Goal: Information Seeking & Learning: Check status

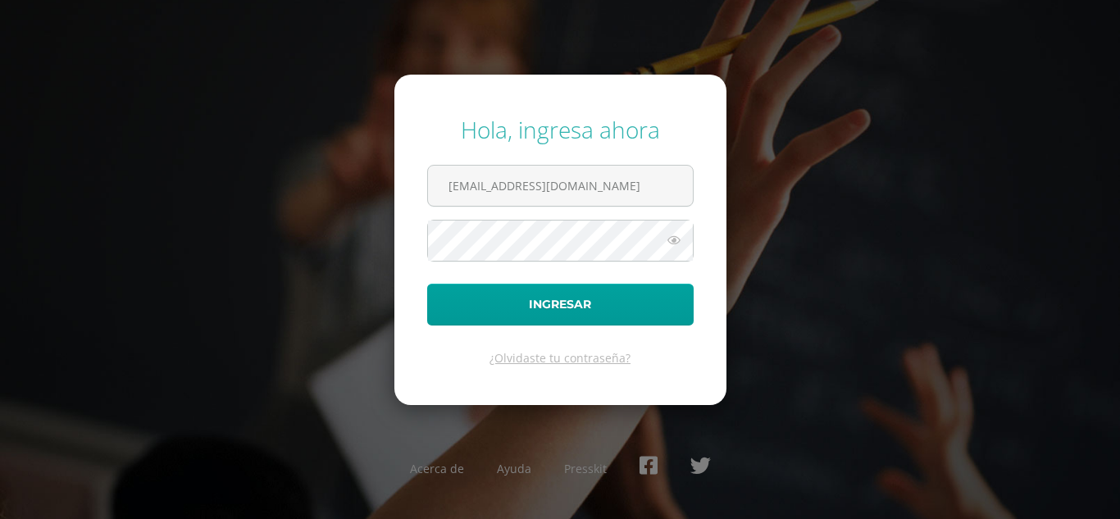
type input "mquan@bilinguesanjuan.edu.gt"
click at [427, 284] on button "Ingresar" at bounding box center [560, 305] width 266 height 42
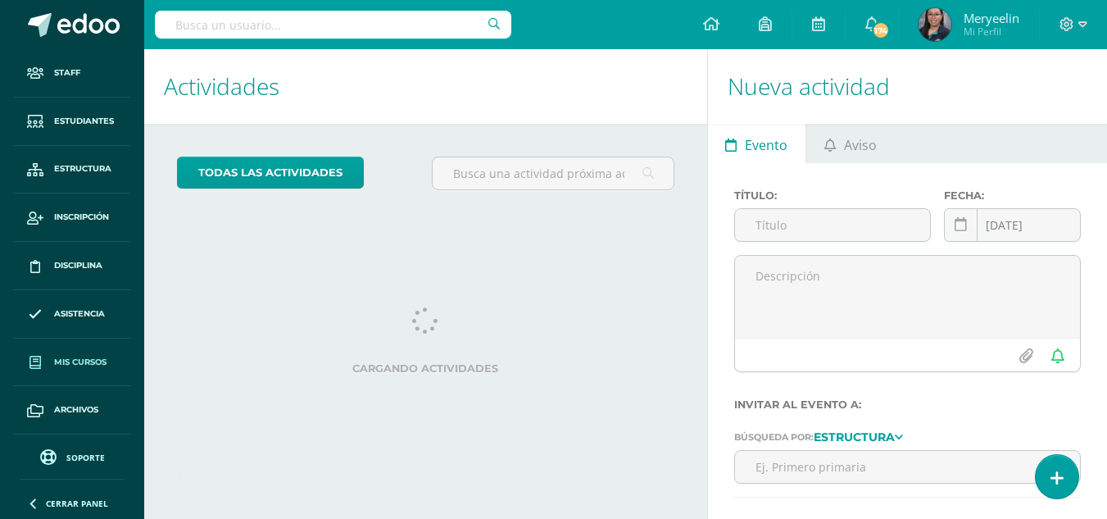
click at [84, 356] on span "Mis cursos" at bounding box center [80, 362] width 52 height 13
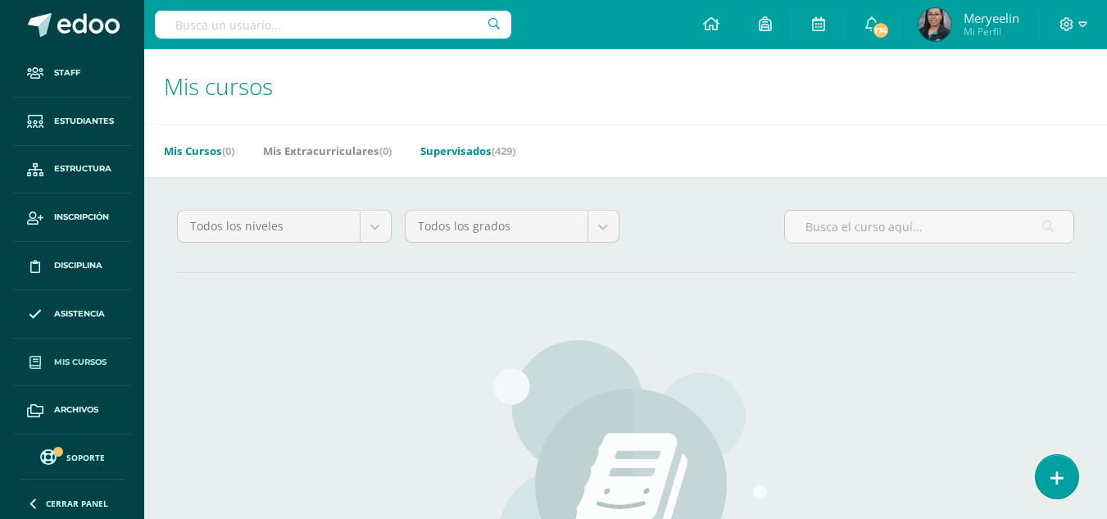
click at [462, 157] on link "Supervisados (429)" at bounding box center [467, 151] width 95 height 26
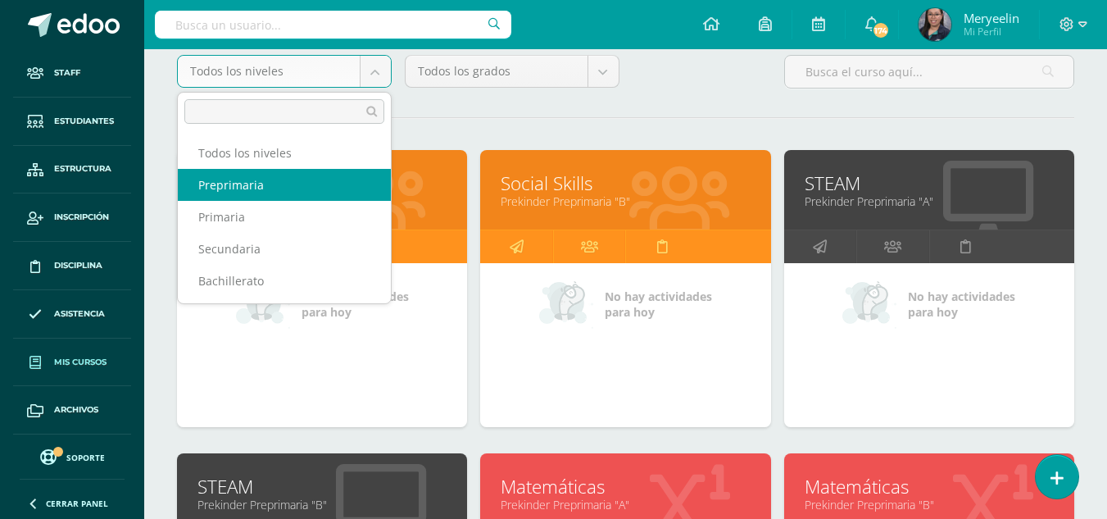
scroll to position [156, 0]
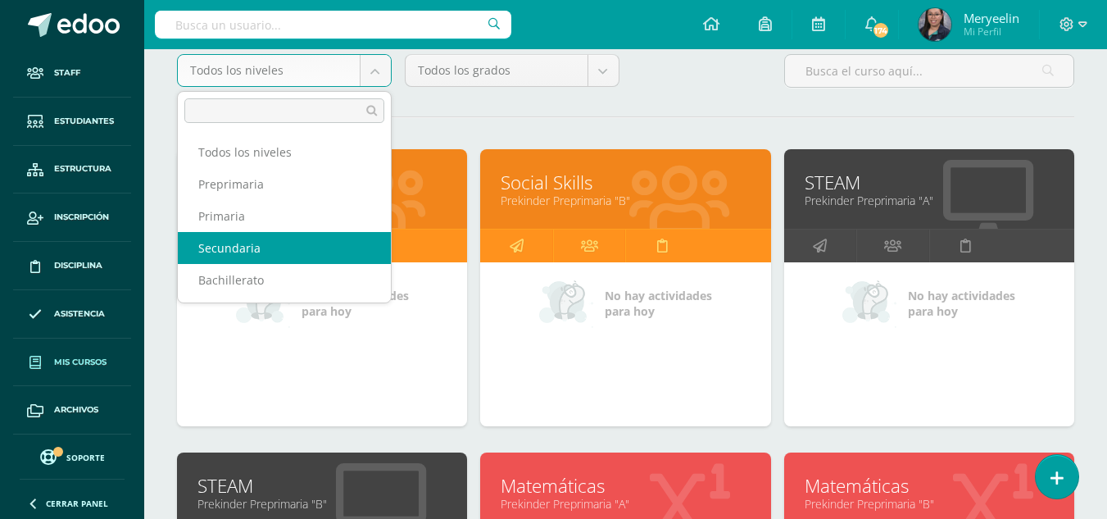
select select "3"
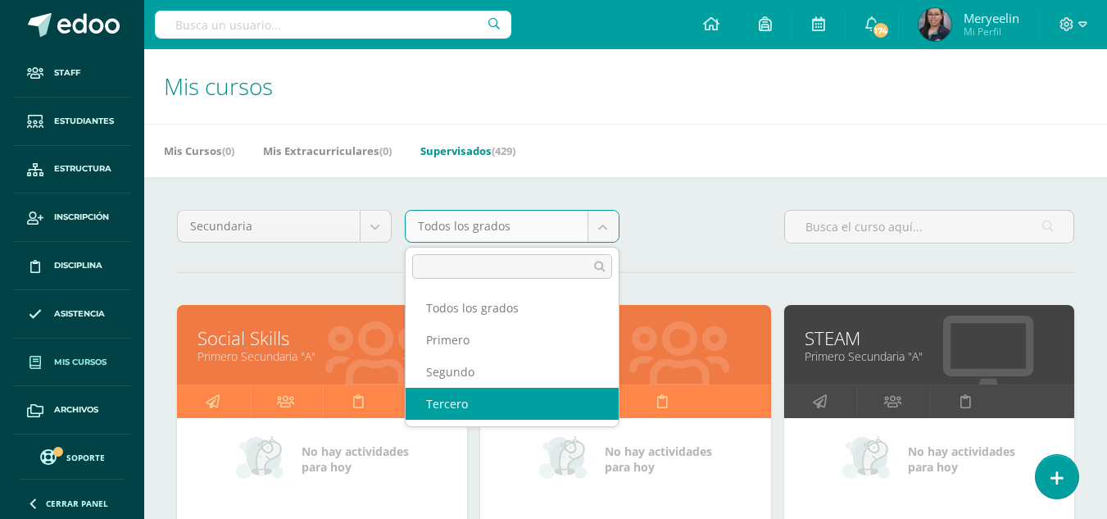
select select "12"
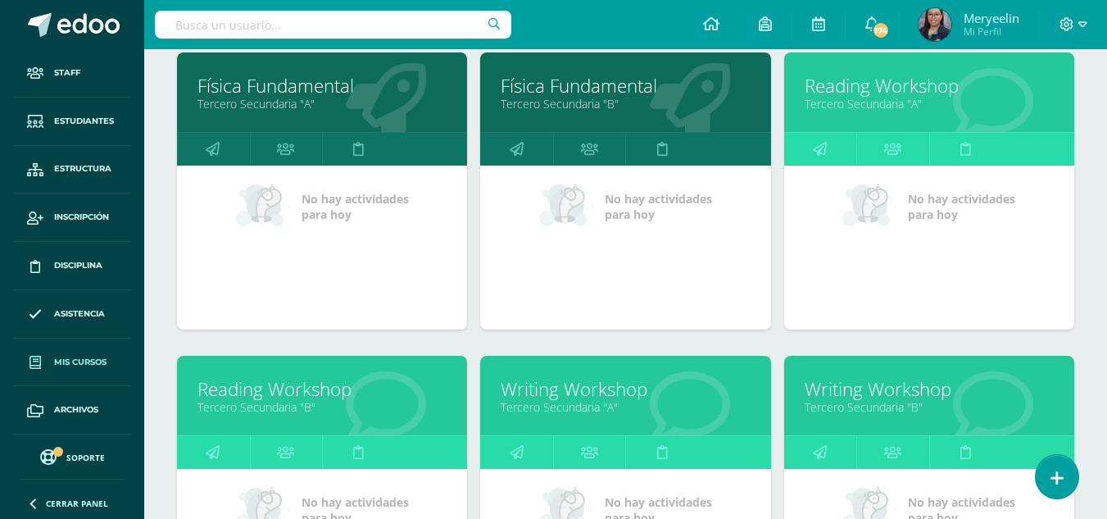
scroll to position [1464, 0]
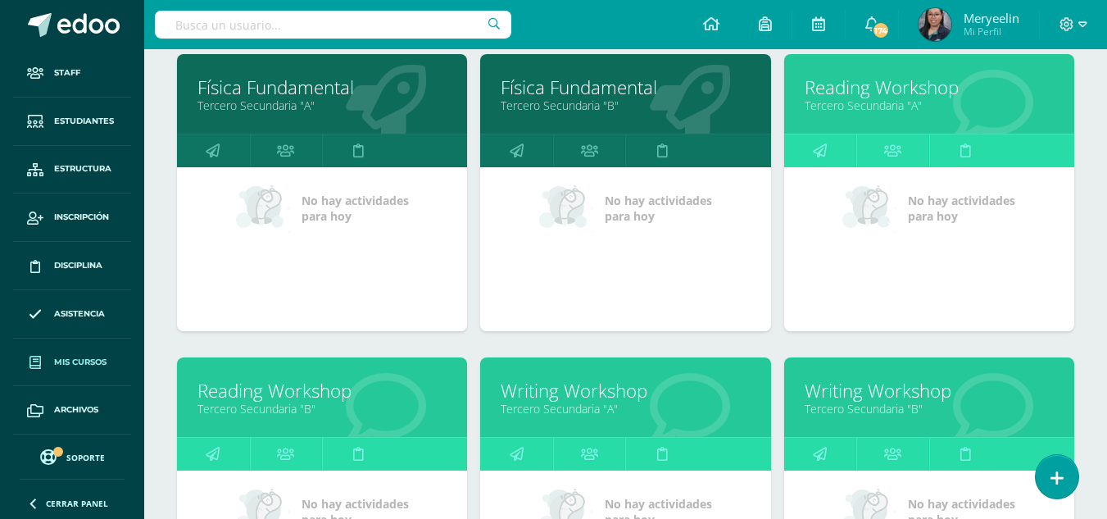
click at [870, 391] on link "Writing Workshop" at bounding box center [929, 390] width 249 height 25
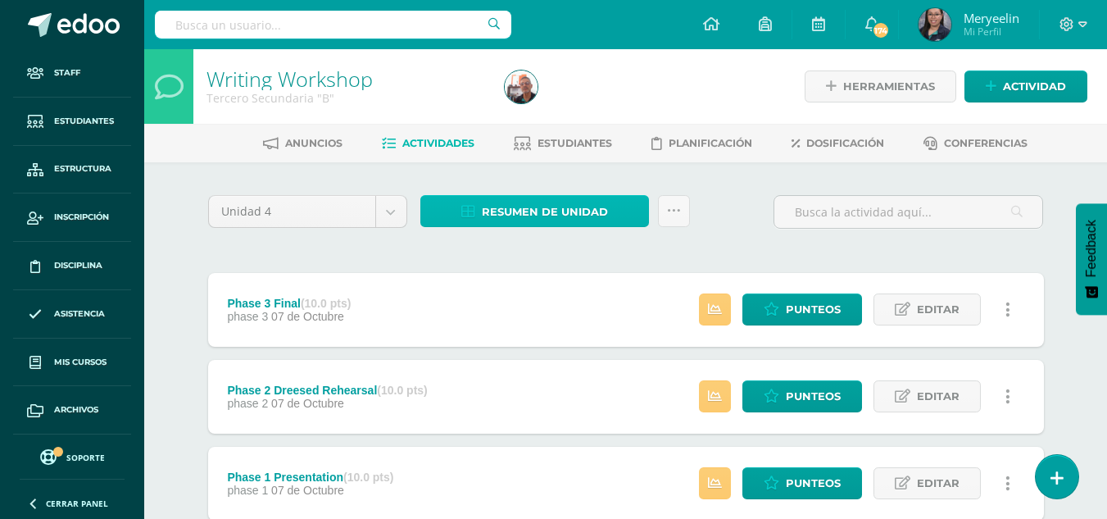
click at [566, 209] on span "Resumen de unidad" at bounding box center [545, 212] width 126 height 30
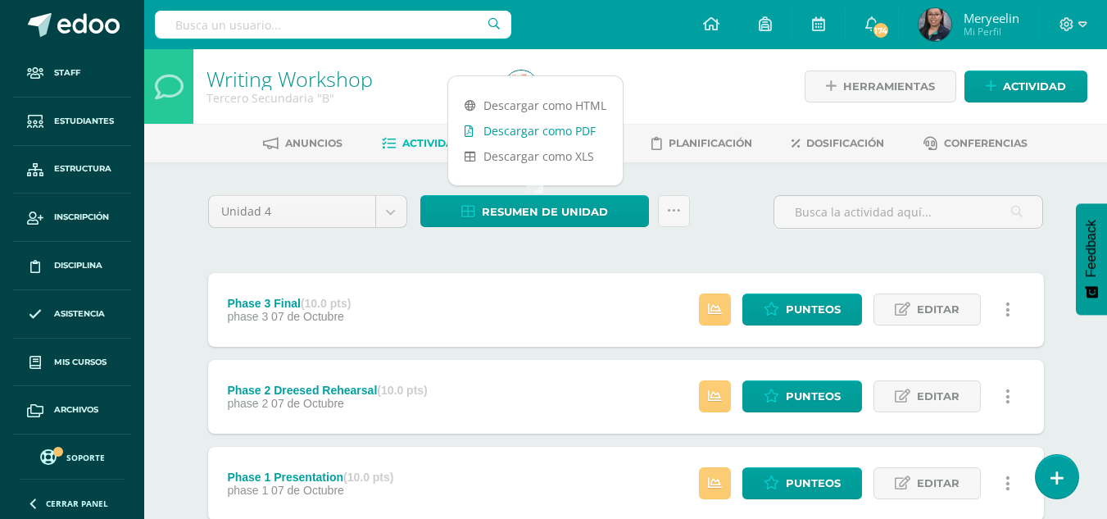
click at [526, 133] on link "Descargar como PDF" at bounding box center [535, 130] width 175 height 25
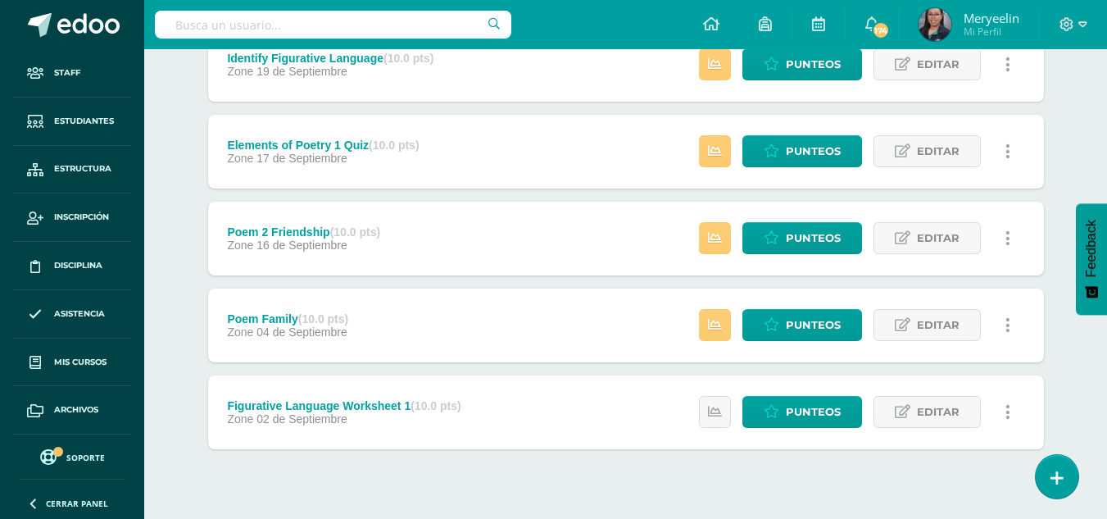
scroll to position [680, 0]
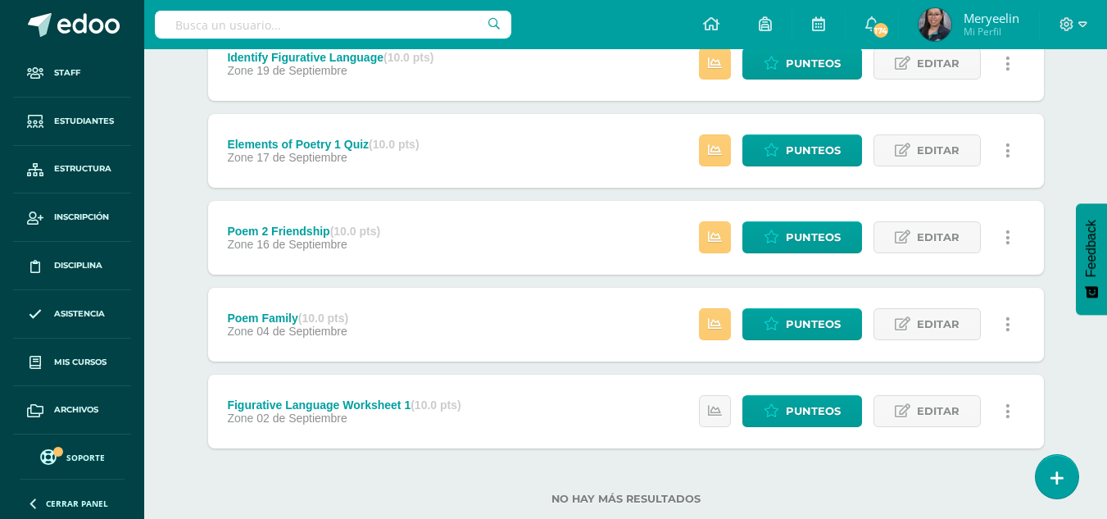
click at [330, 404] on div "Figurative Language Worksheet 1 (10.0 pts)" at bounding box center [344, 404] width 234 height 13
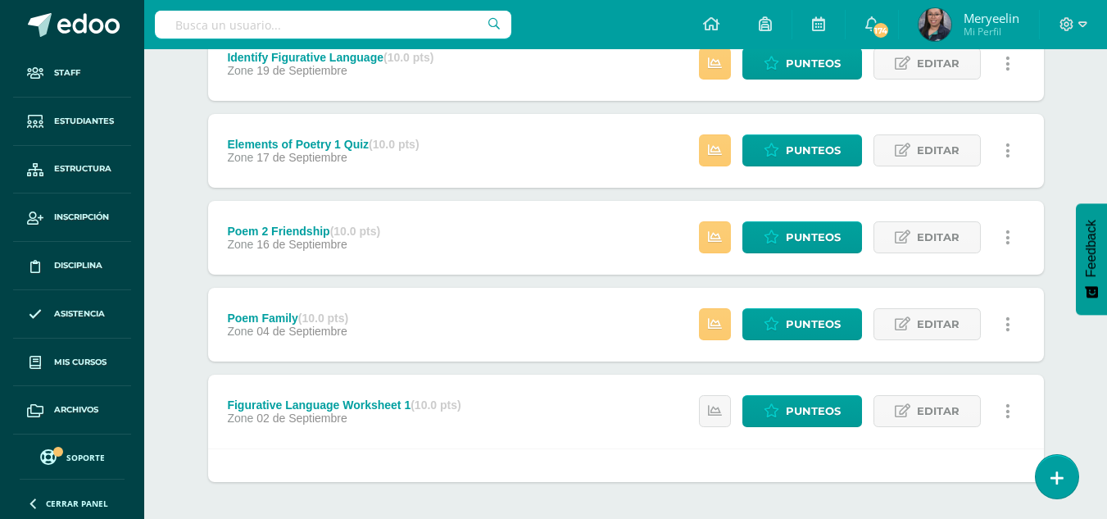
click at [334, 400] on div "Figurative Language Worksheet 1 (10.0 pts)" at bounding box center [344, 404] width 234 height 13
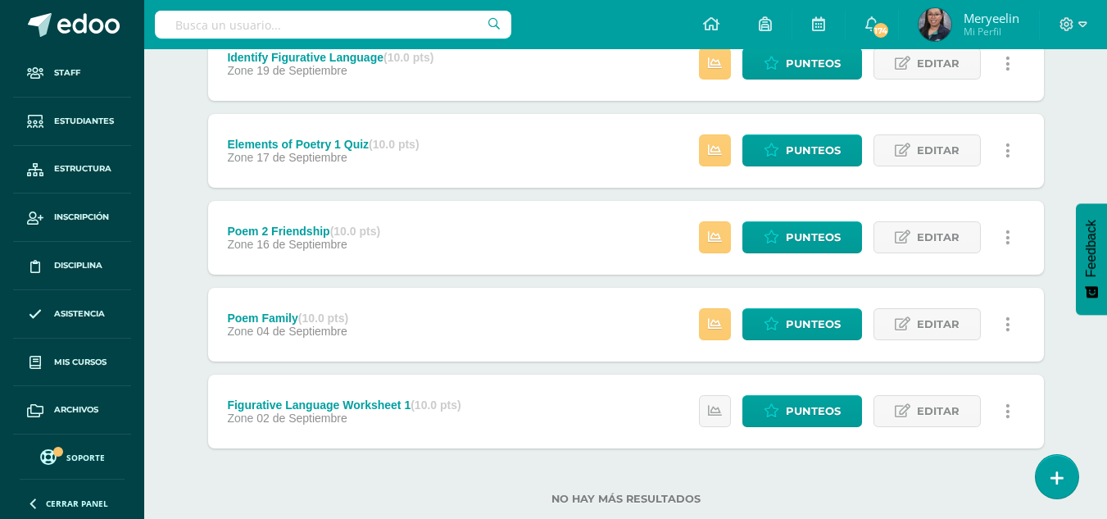
click at [334, 400] on div "Figurative Language Worksheet 1 (10.0 pts)" at bounding box center [344, 404] width 234 height 13
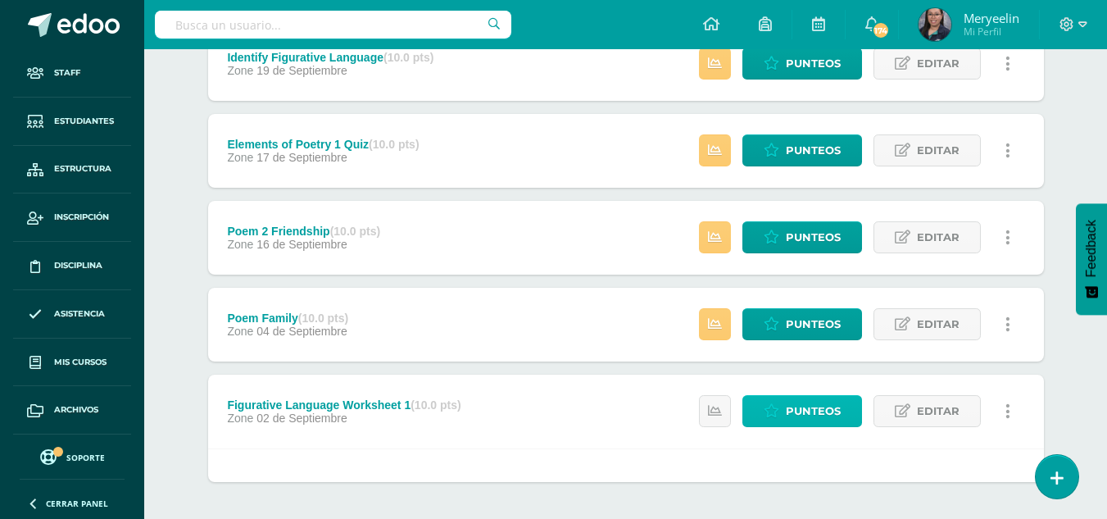
click at [779, 404] on icon at bounding box center [772, 411] width 16 height 14
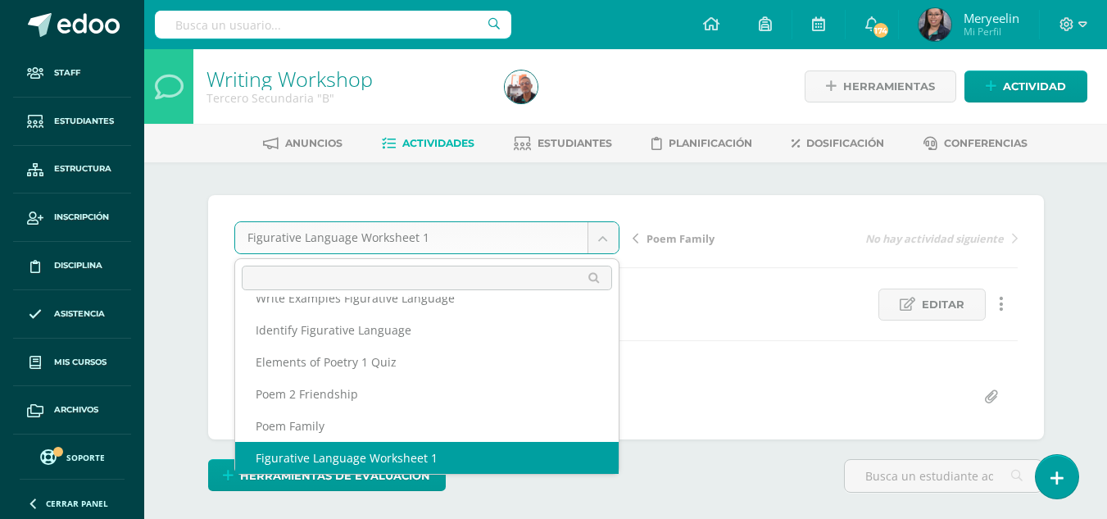
scroll to position [1, 0]
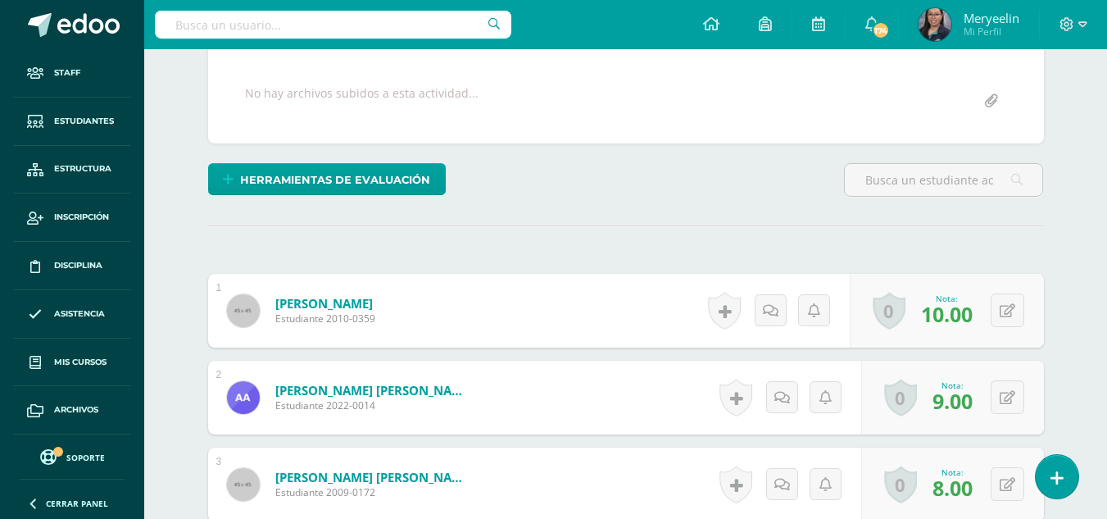
scroll to position [0, 0]
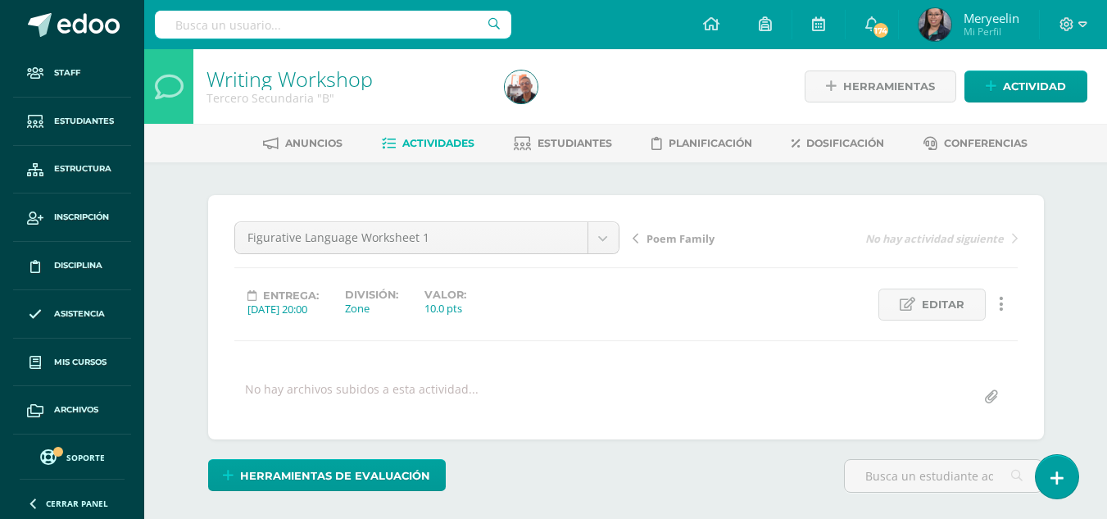
click at [70, 445] on link "Soporte" at bounding box center [72, 456] width 105 height 22
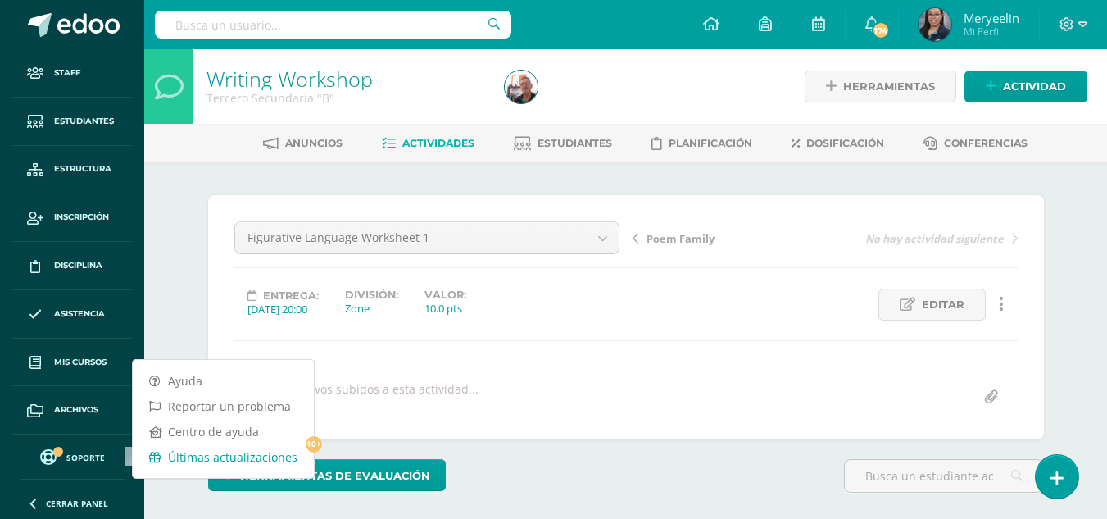
click at [199, 454] on link "Últimas actualizaciones 10+" at bounding box center [223, 456] width 181 height 25
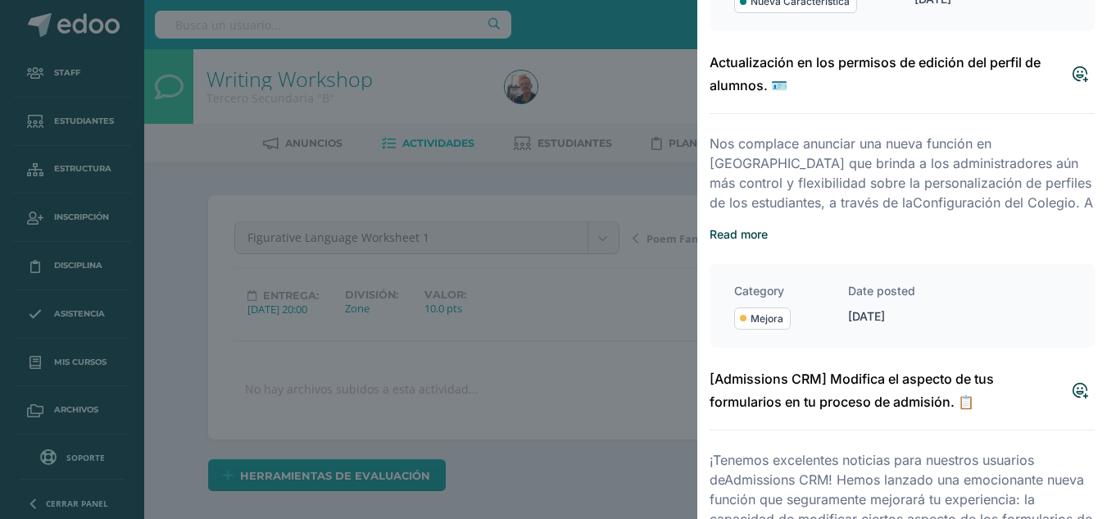
scroll to position [2047, 0]
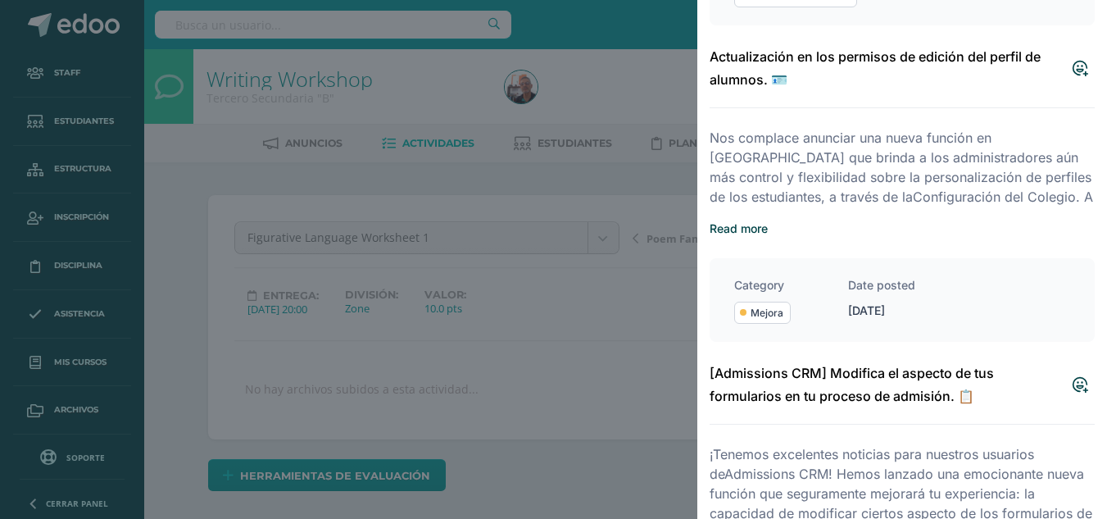
click at [622, 434] on div at bounding box center [553, 259] width 1107 height 519
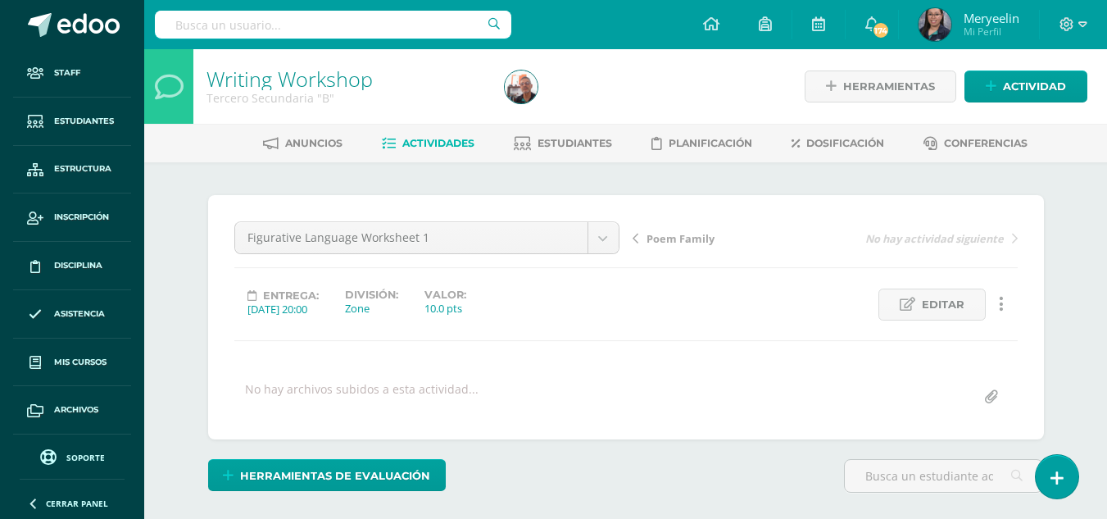
click at [673, 87] on div at bounding box center [650, 86] width 305 height 75
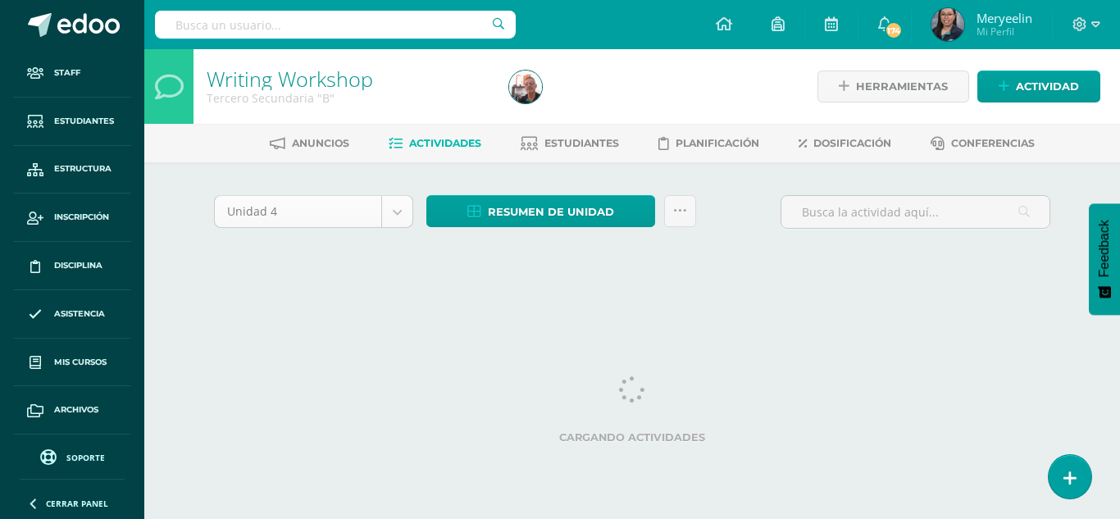
click at [401, 216] on body "Staff Estudiantes Estructura Inscripción Disciplina Asistencia Mis cursos Archi…" at bounding box center [560, 153] width 1120 height 306
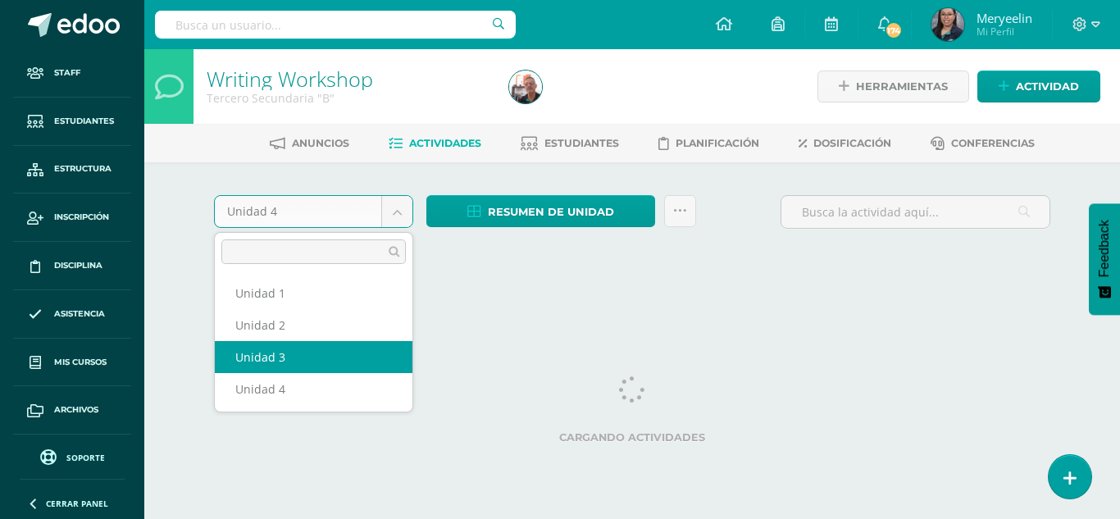
select select "Unidad 3"
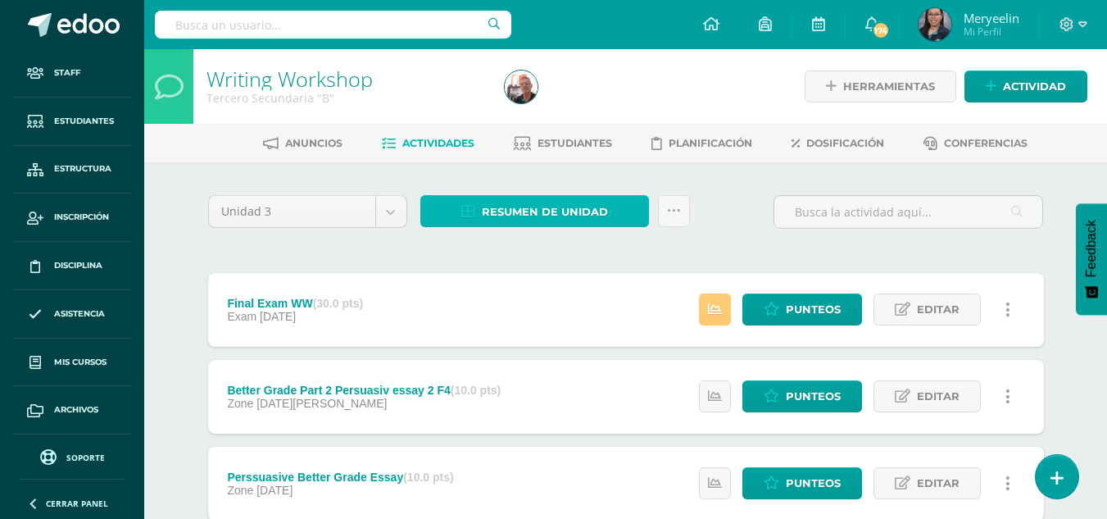
click at [595, 216] on span "Resumen de unidad" at bounding box center [545, 212] width 126 height 30
drag, startPoint x: 513, startPoint y: 258, endPoint x: 496, endPoint y: 256, distance: 17.4
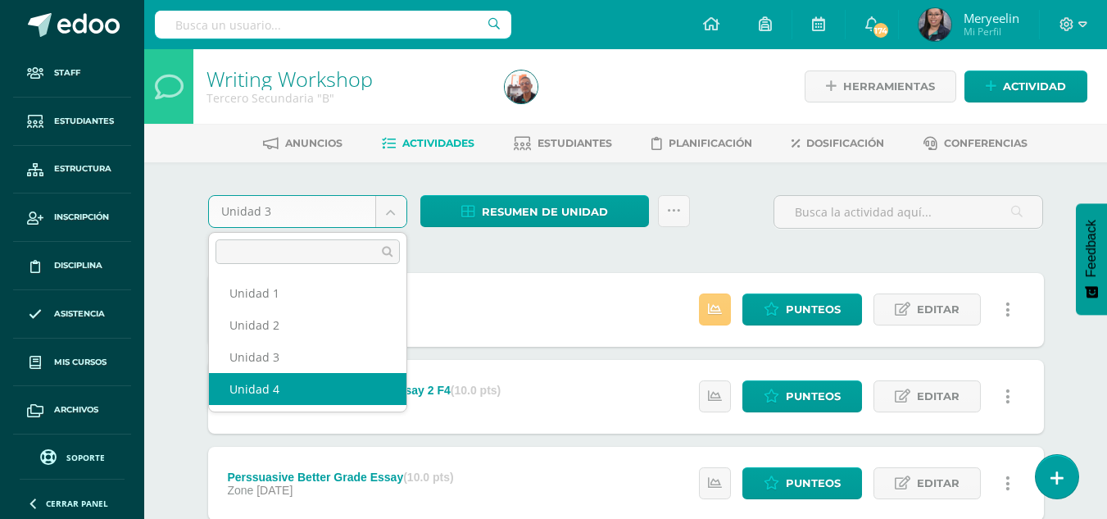
select select "Unidad 4"
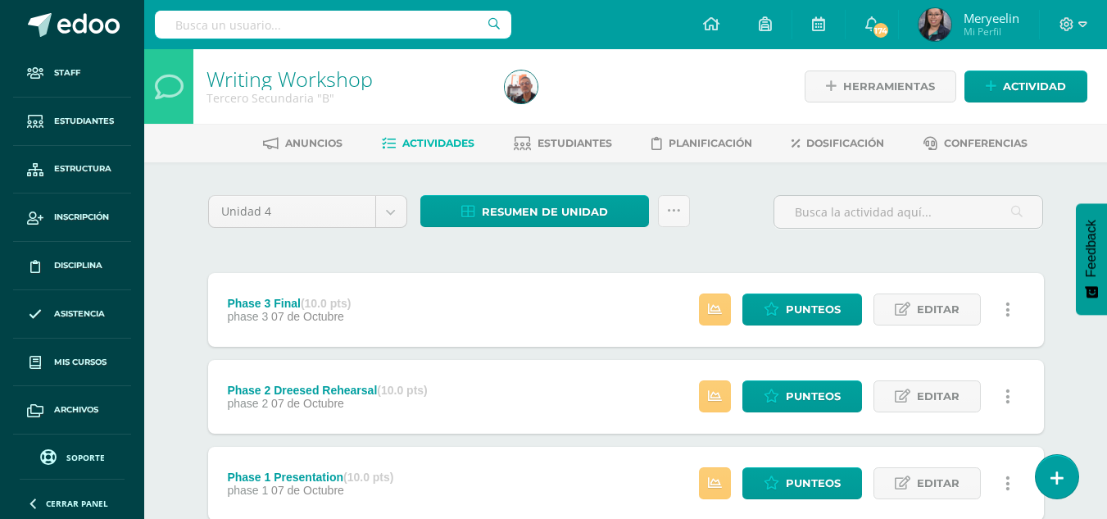
drag, startPoint x: 667, startPoint y: 210, endPoint x: 580, endPoint y: 254, distance: 97.5
click at [605, 212] on span "Resumen de unidad" at bounding box center [545, 212] width 126 height 30
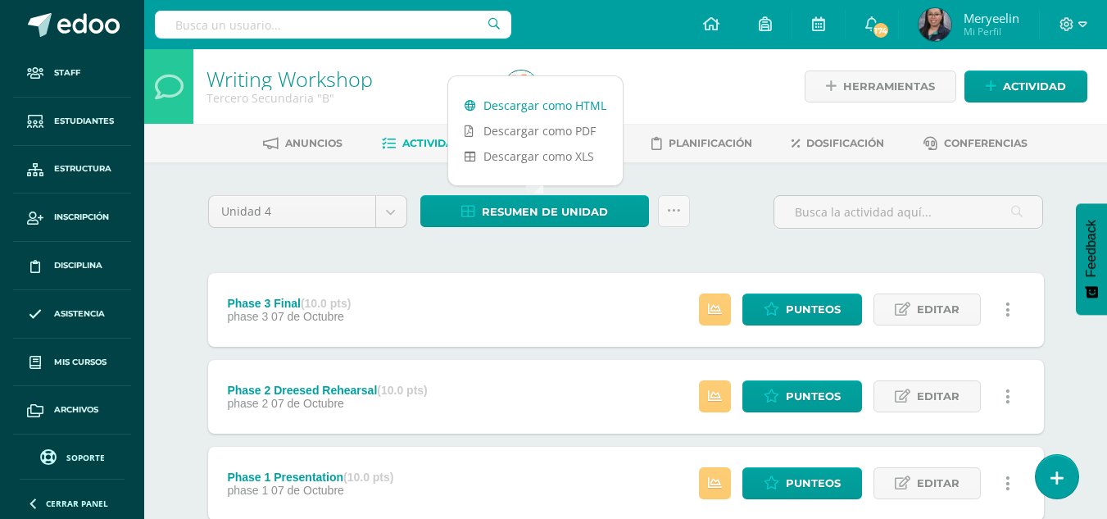
click at [563, 102] on link "Descargar como HTML" at bounding box center [535, 105] width 175 height 25
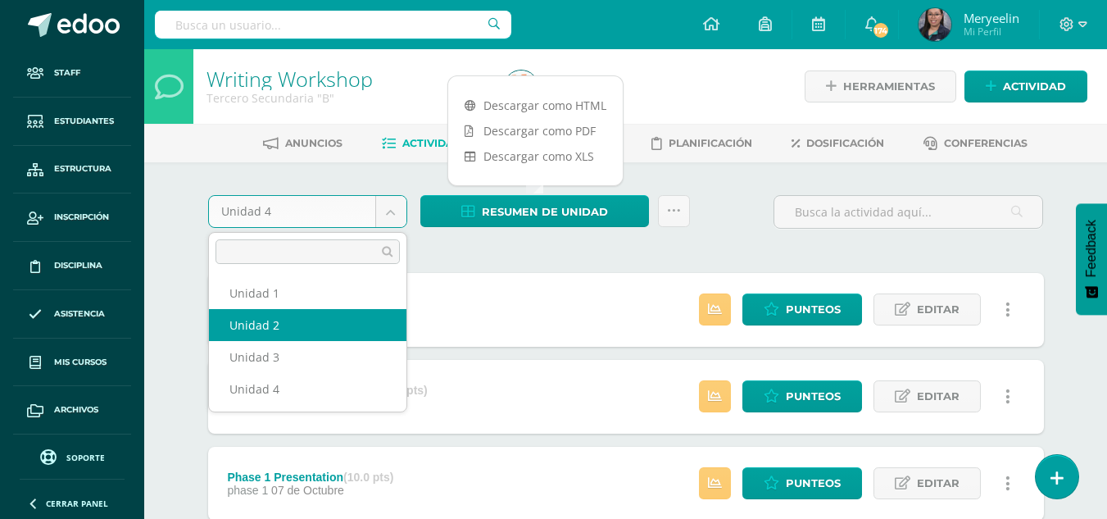
select select "Unidad 2"
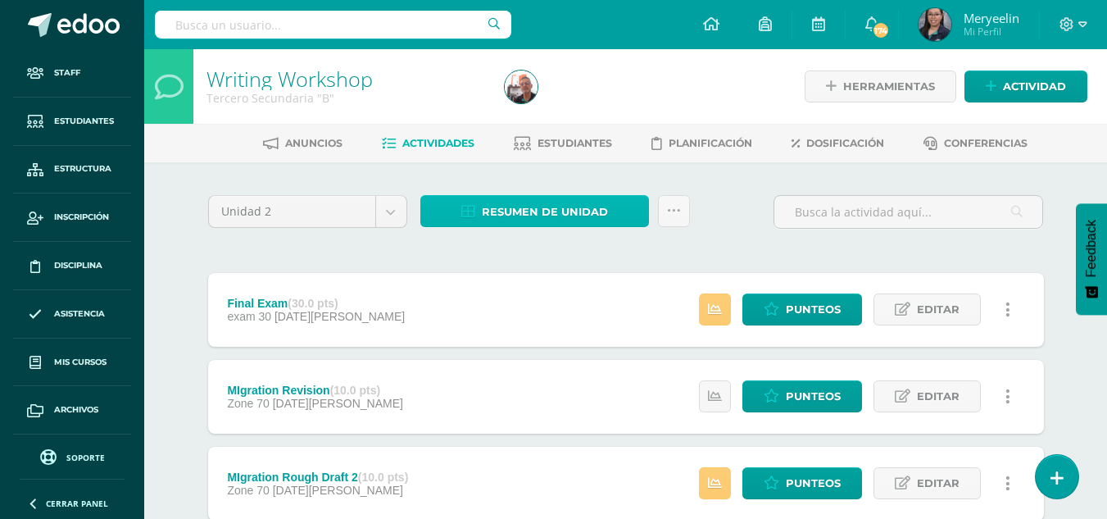
click at [545, 213] on span "Resumen de unidad" at bounding box center [545, 212] width 126 height 30
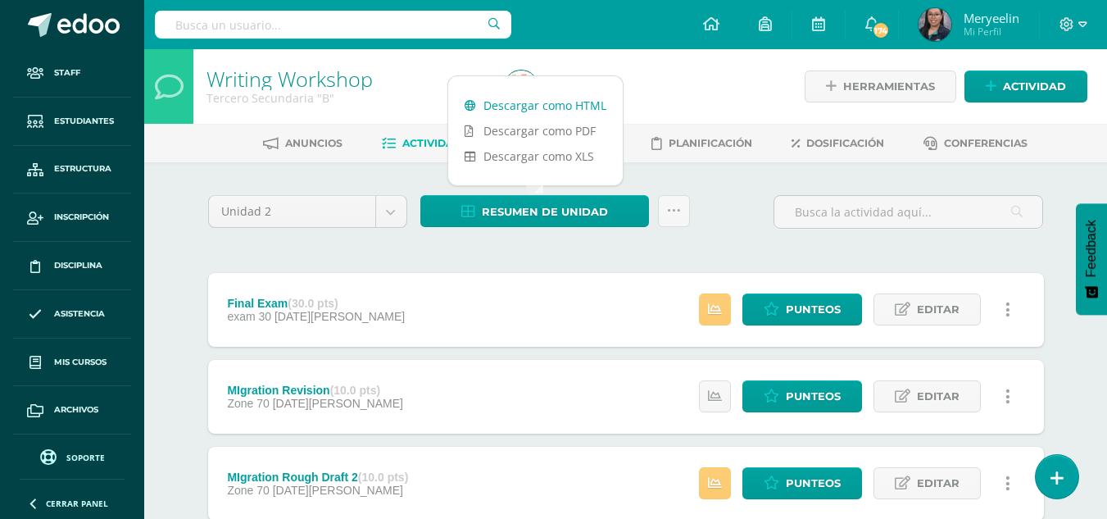
click at [544, 108] on link "Descargar como HTML" at bounding box center [535, 105] width 175 height 25
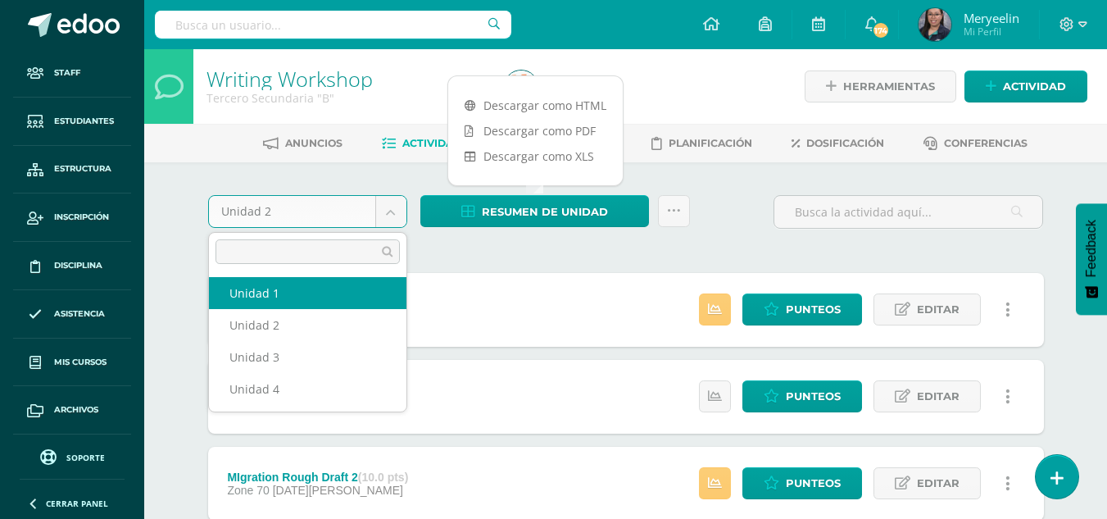
select select "Unidad 1"
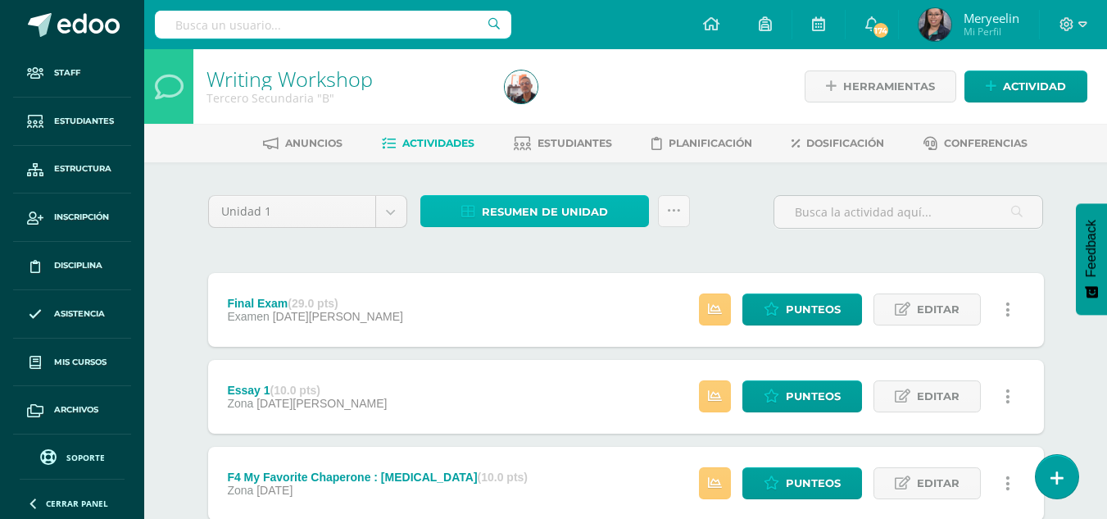
click at [575, 217] on span "Resumen de unidad" at bounding box center [545, 212] width 126 height 30
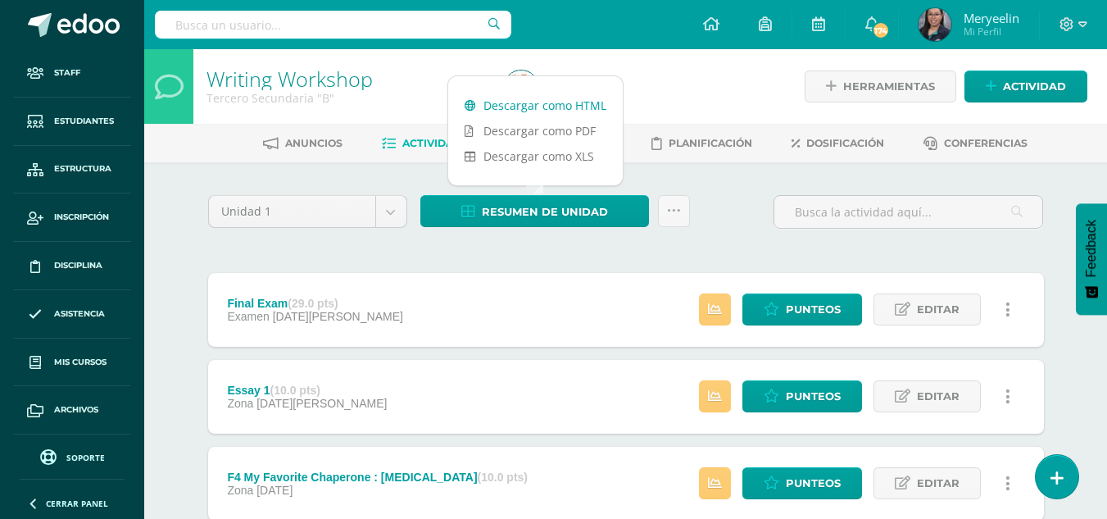
click at [550, 106] on link "Descargar como HTML" at bounding box center [535, 105] width 175 height 25
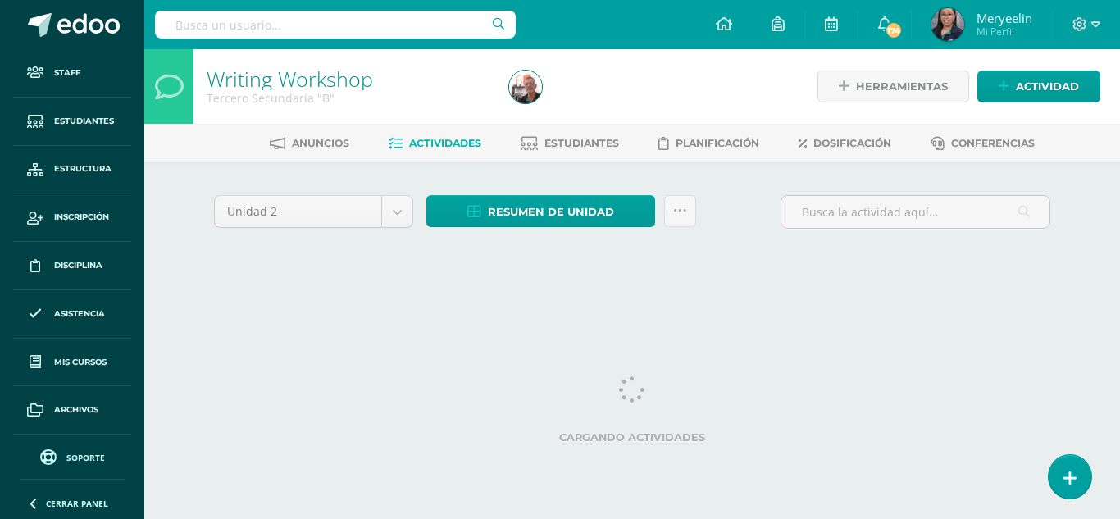
select select "Unidad 1"
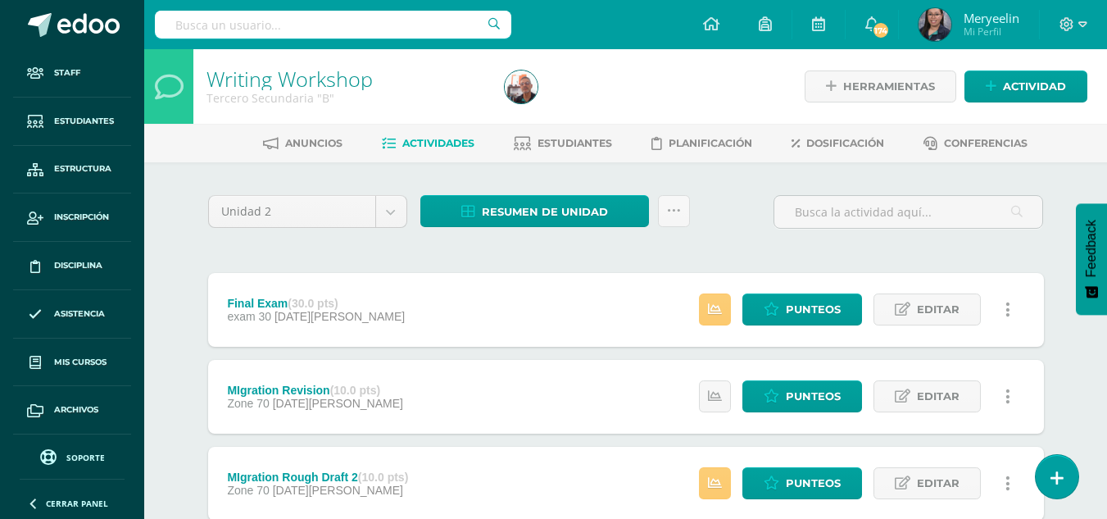
click at [233, 80] on link "Writing Workshop" at bounding box center [290, 79] width 166 height 28
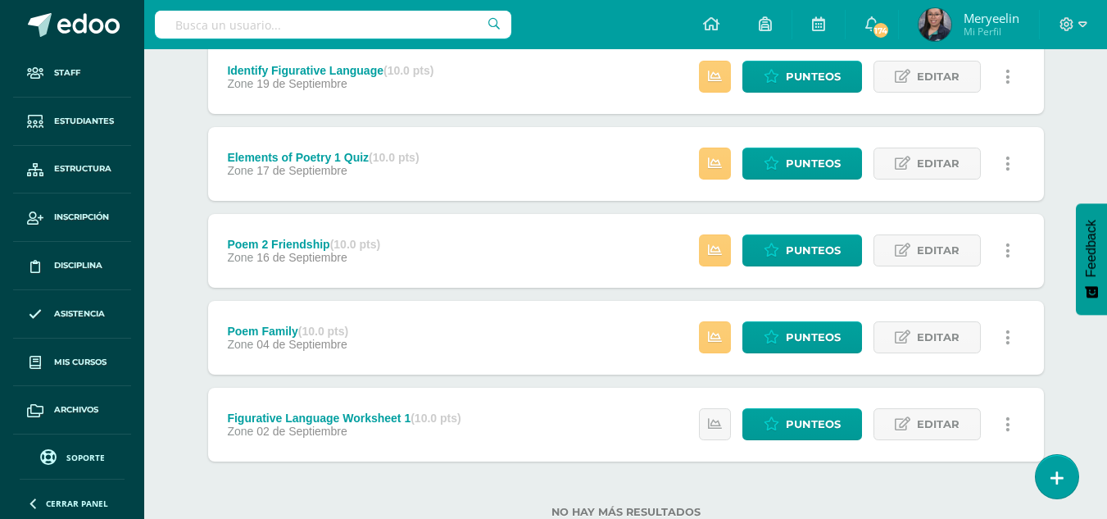
scroll to position [668, 0]
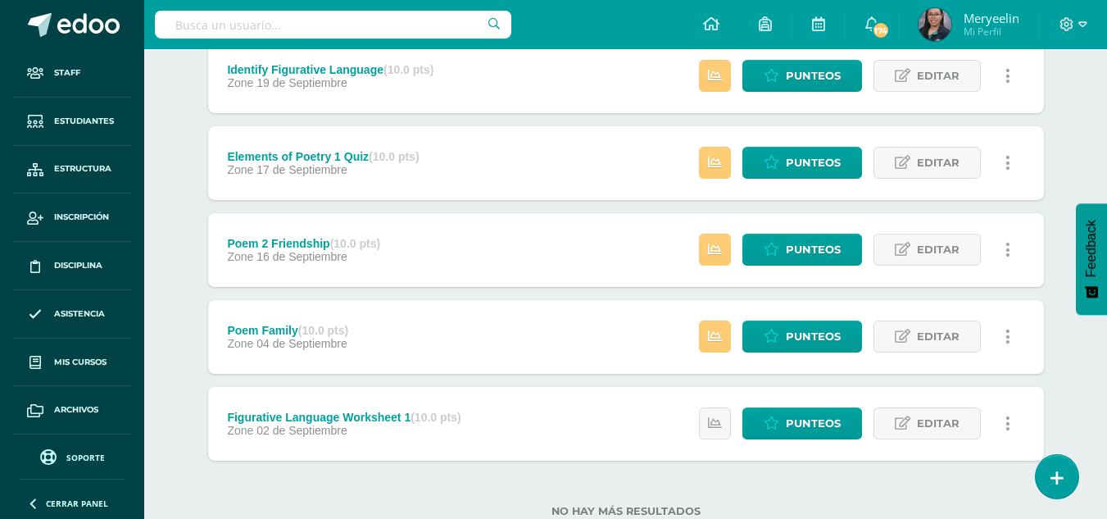
click at [1009, 423] on icon at bounding box center [1008, 424] width 5 height 18
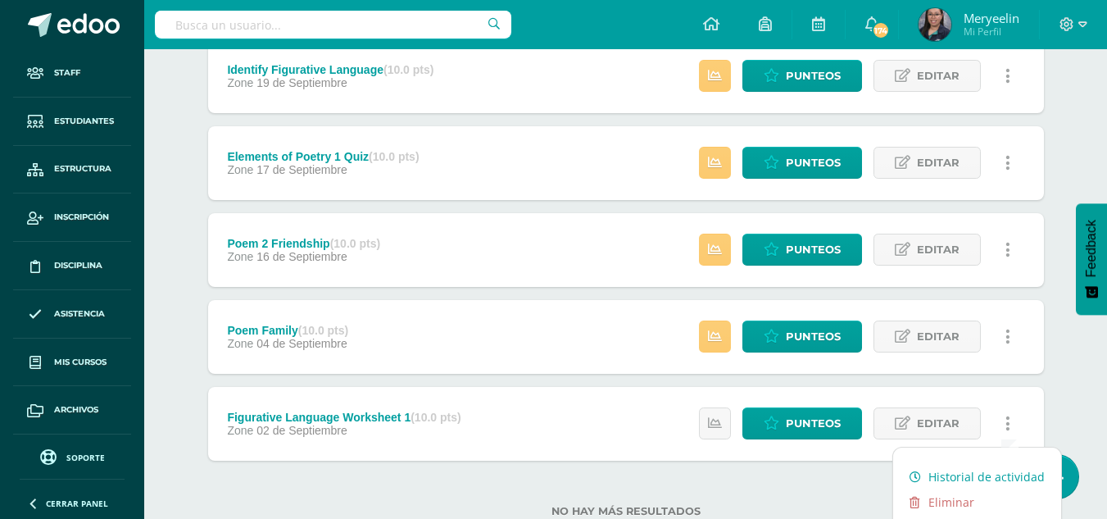
click at [1008, 469] on link "Historial de actividad" at bounding box center [977, 476] width 168 height 25
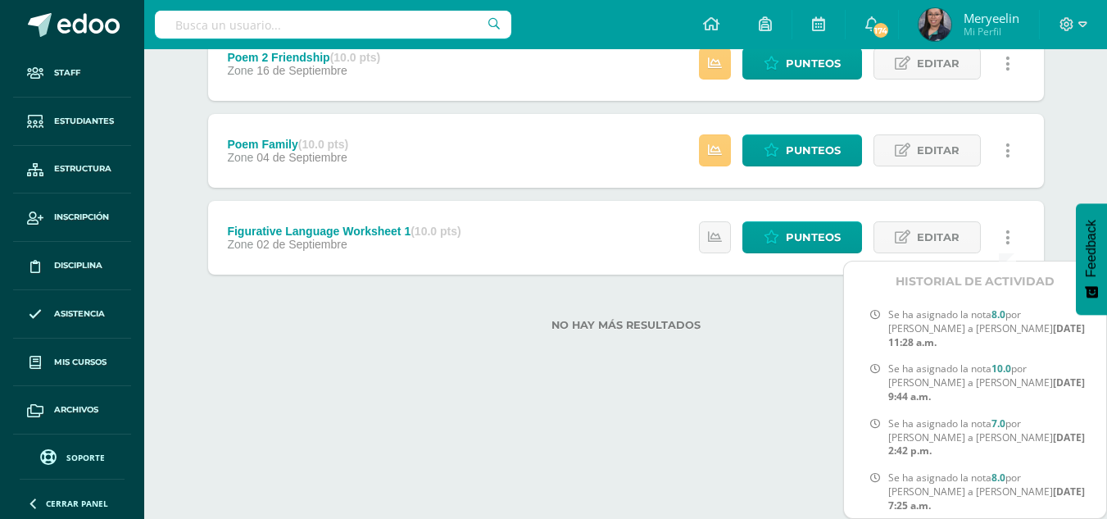
scroll to position [2, 0]
drag, startPoint x: 1061, startPoint y: 388, endPoint x: 1063, endPoint y: 396, distance: 8.6
click at [1063, 409] on div "Se ha asignado la nota 7.0 por [PERSON_NAME] a [PERSON_NAME] [DATE] 2:42 p.m." at bounding box center [982, 436] width 236 height 54
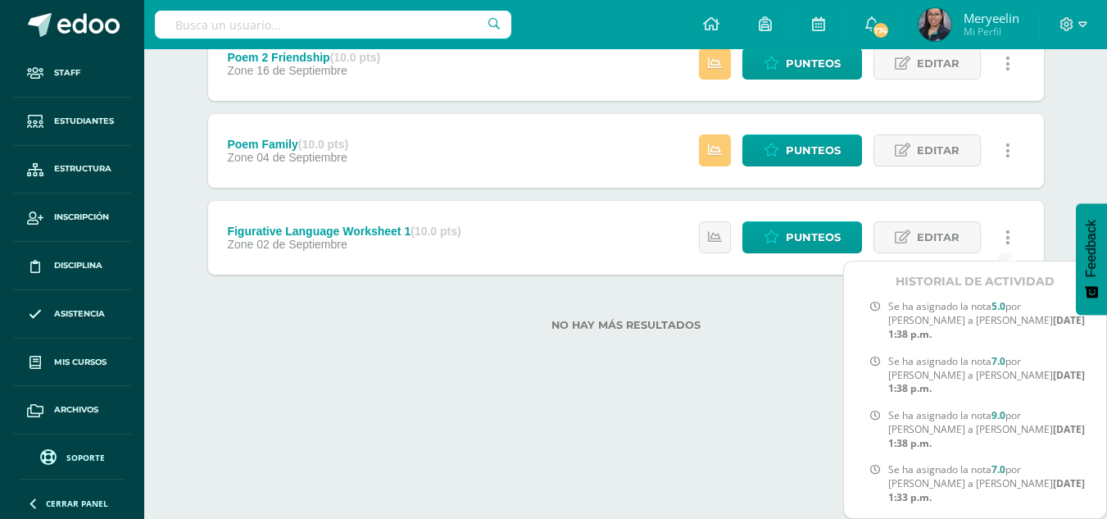
scroll to position [882, 0]
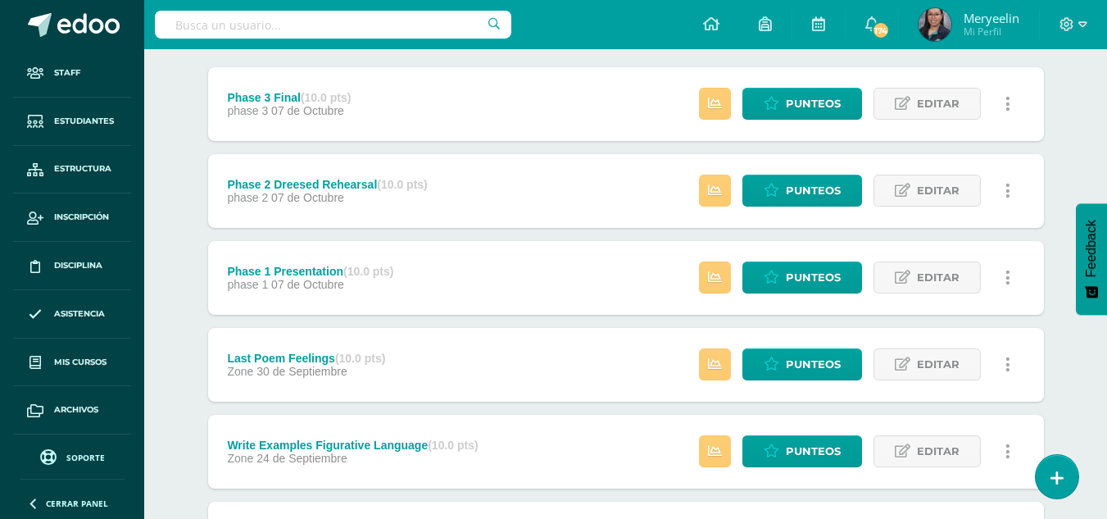
scroll to position [0, 0]
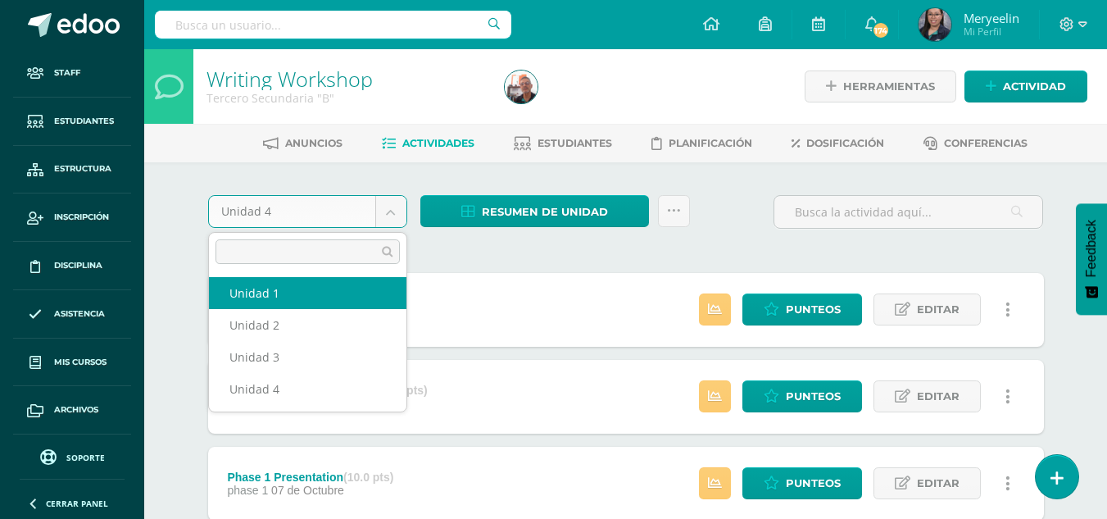
select select "Unidad 1"
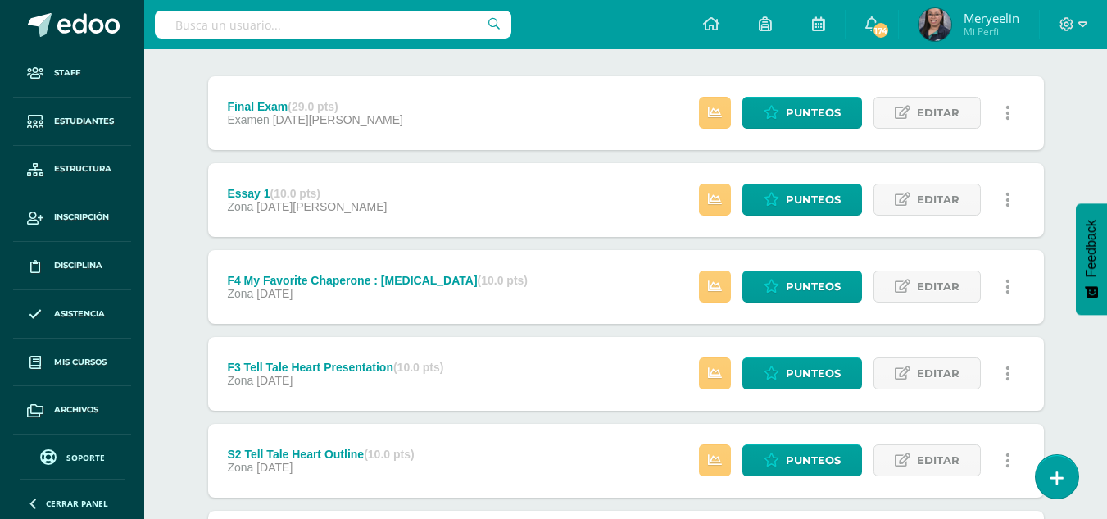
scroll to position [195, 0]
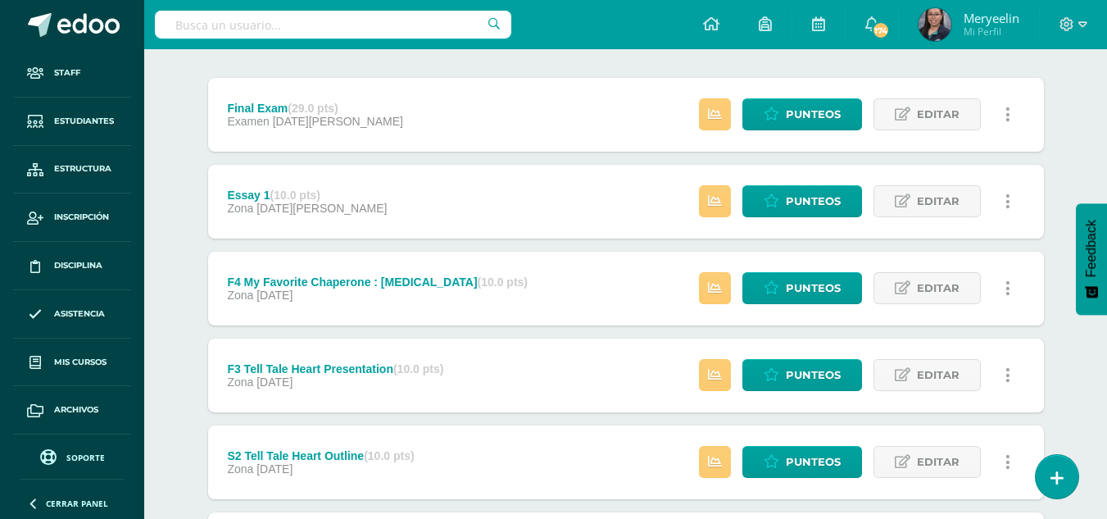
click at [1005, 209] on link at bounding box center [1009, 201] width 32 height 32
click at [998, 250] on link "Historial de actividad" at bounding box center [977, 254] width 168 height 25
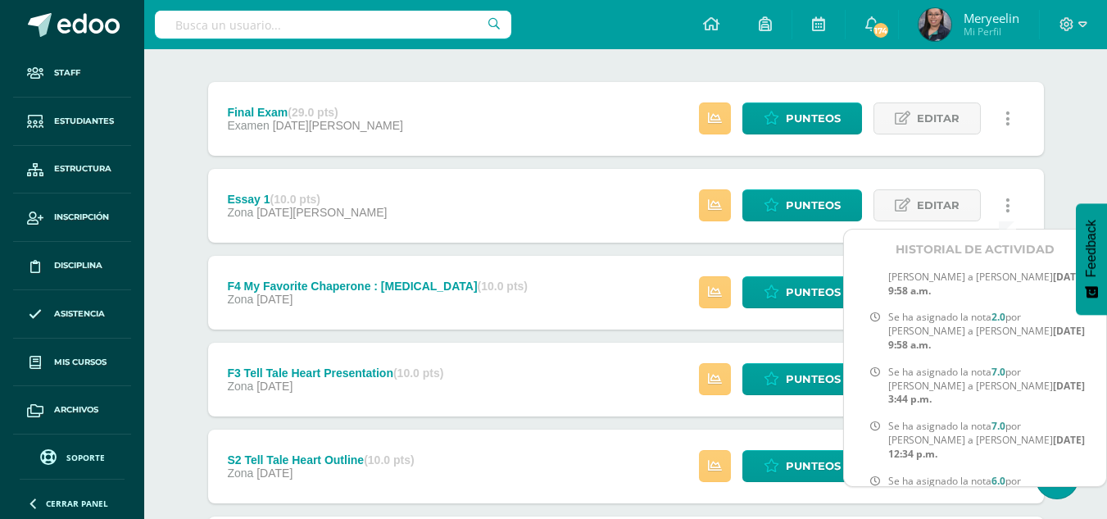
scroll to position [18, 0]
click at [1029, 169] on div "Estatus de Actividad: 0 Estudiantes sin calificar 0 Estudiantes con cero Media …" at bounding box center [860, 206] width 370 height 74
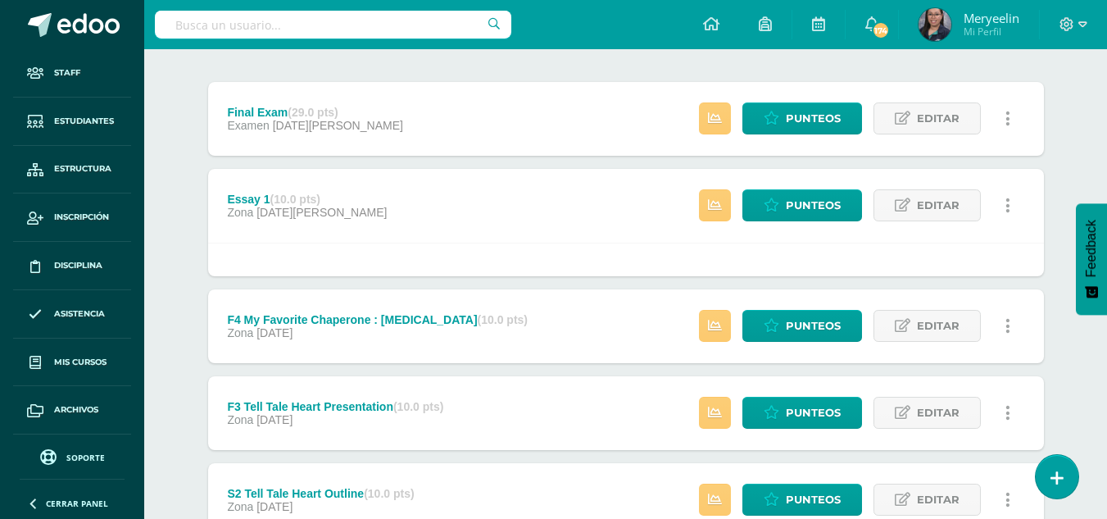
click at [1010, 329] on link at bounding box center [1009, 326] width 32 height 32
click at [996, 377] on link "Historial de actividad" at bounding box center [977, 378] width 168 height 25
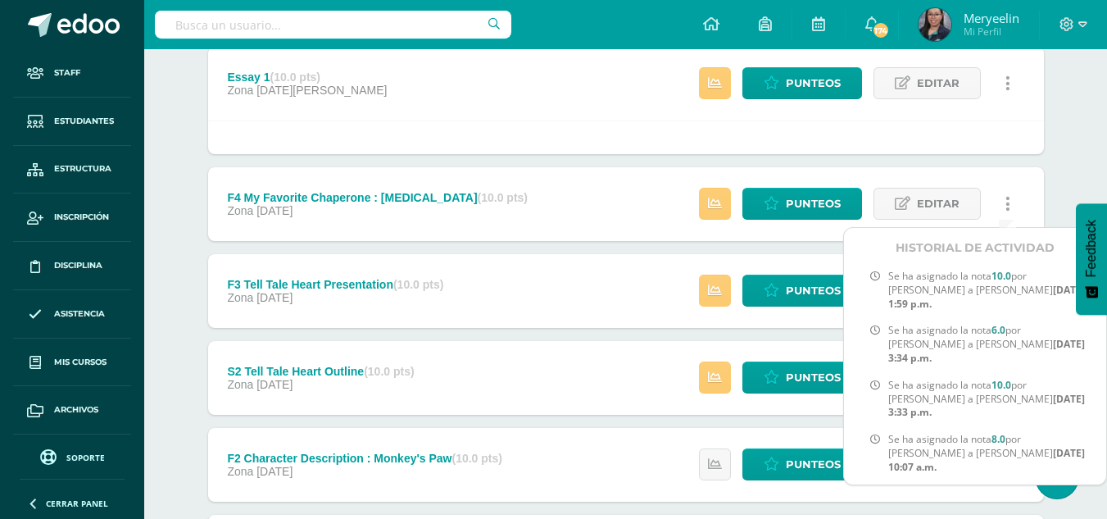
scroll to position [0, 0]
